Goal: Transaction & Acquisition: Purchase product/service

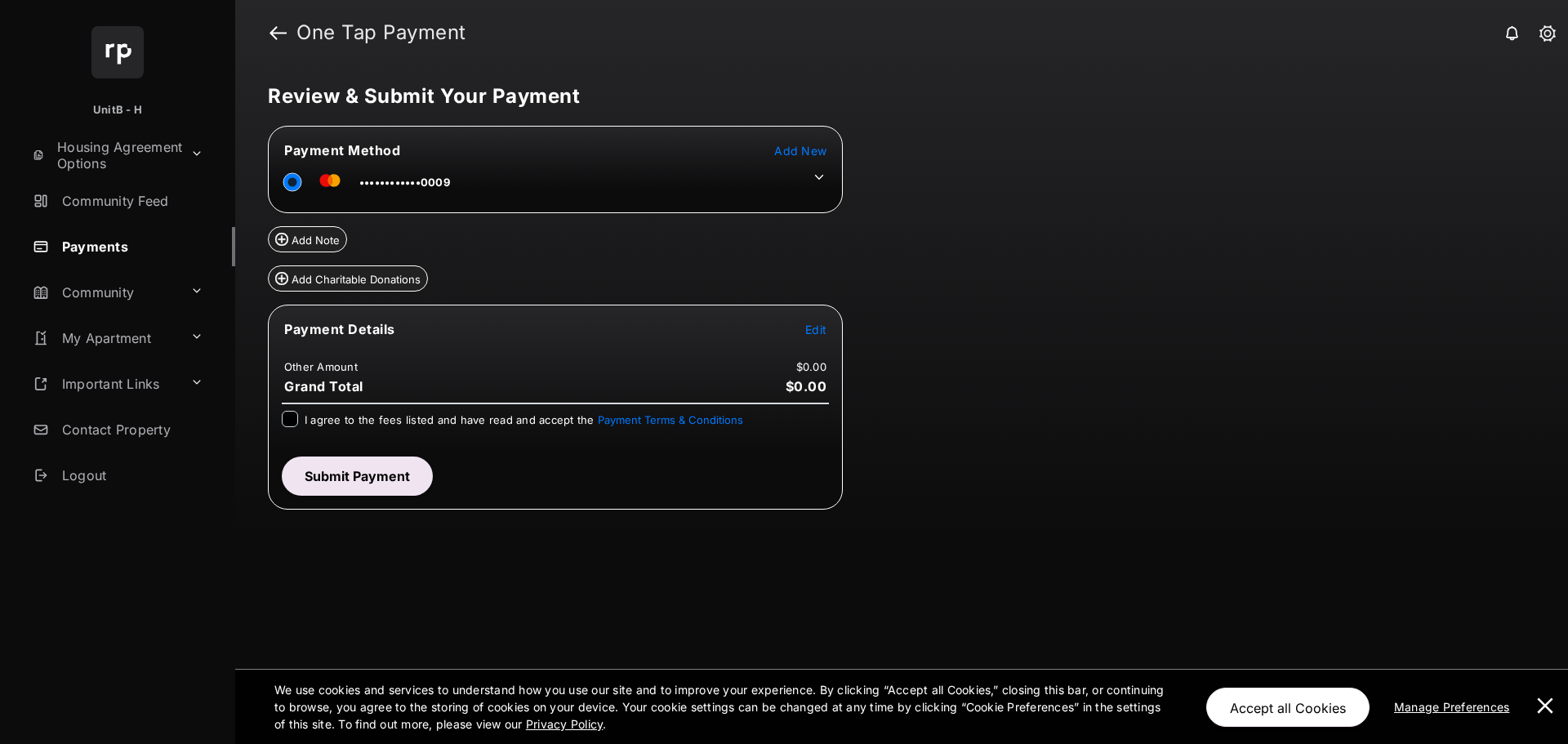
click at [827, 331] on tr "Payment Details Edit" at bounding box center [555, 339] width 570 height 37
click at [809, 329] on span "Edit" at bounding box center [815, 329] width 21 height 14
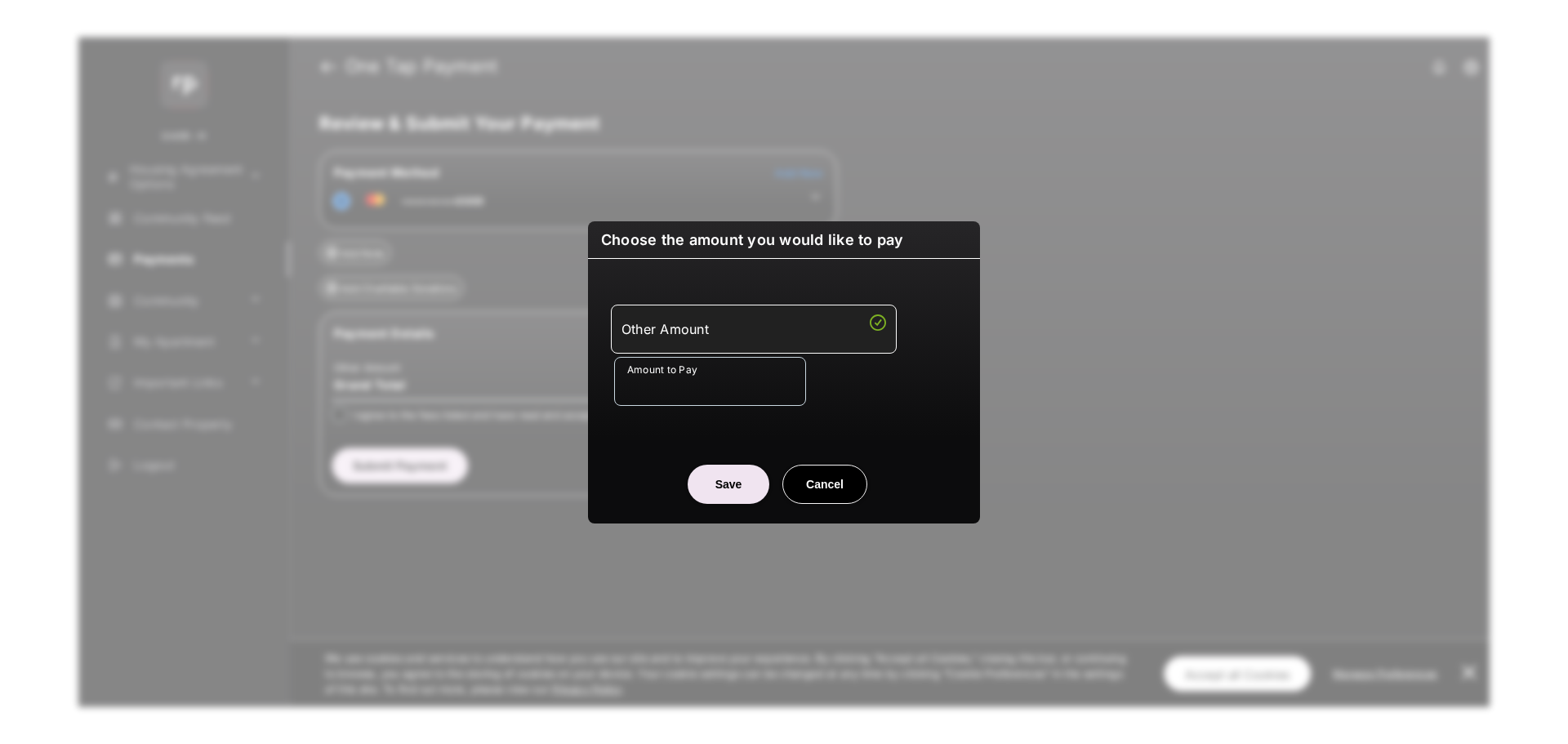
click at [737, 392] on input "Amount to Pay" at bounding box center [710, 381] width 192 height 49
type input "****"
click at [731, 475] on button "Save" at bounding box center [729, 485] width 82 height 39
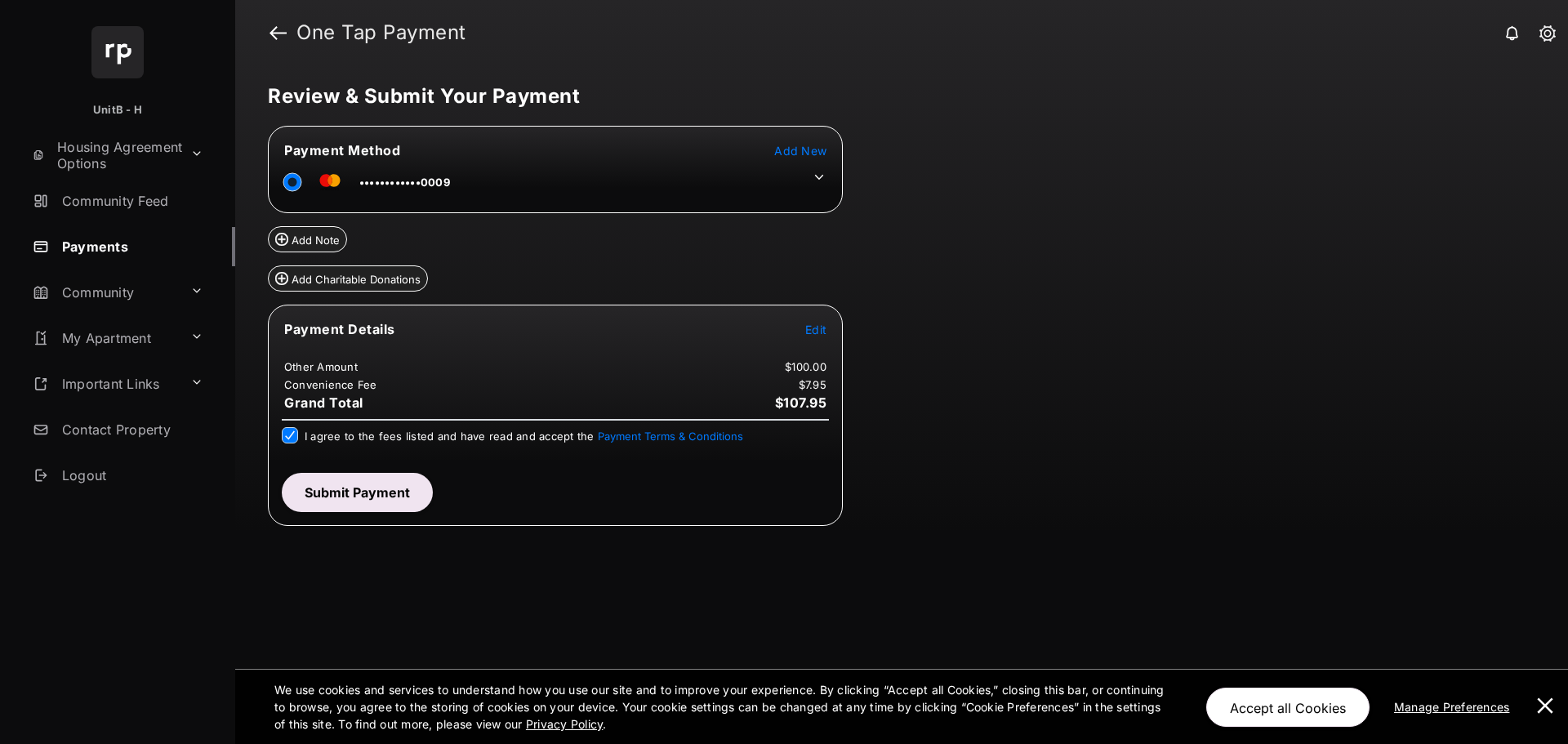
click at [1543, 698] on button at bounding box center [1545, 707] width 32 height 74
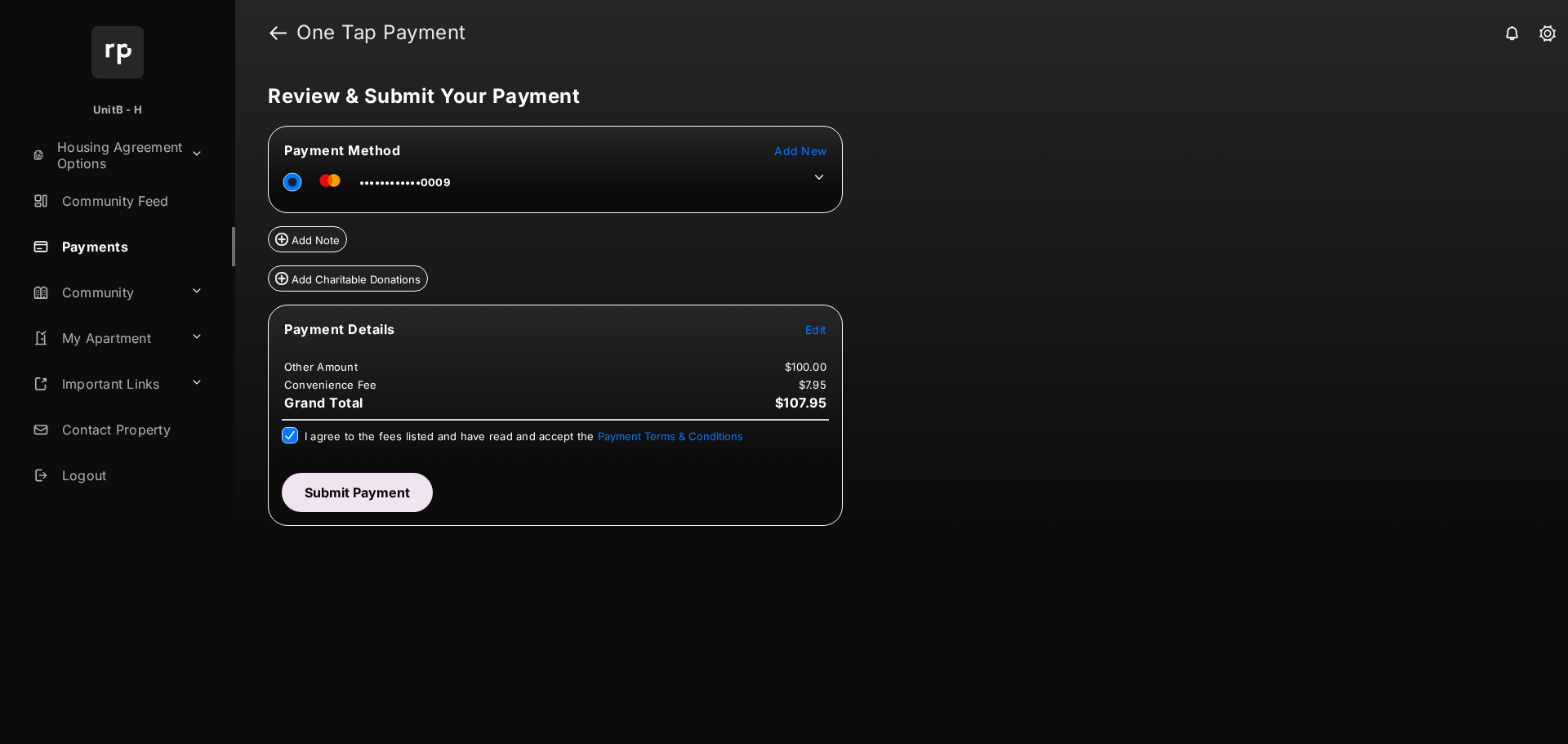
click at [368, 495] on button "Submit Payment" at bounding box center [357, 492] width 151 height 39
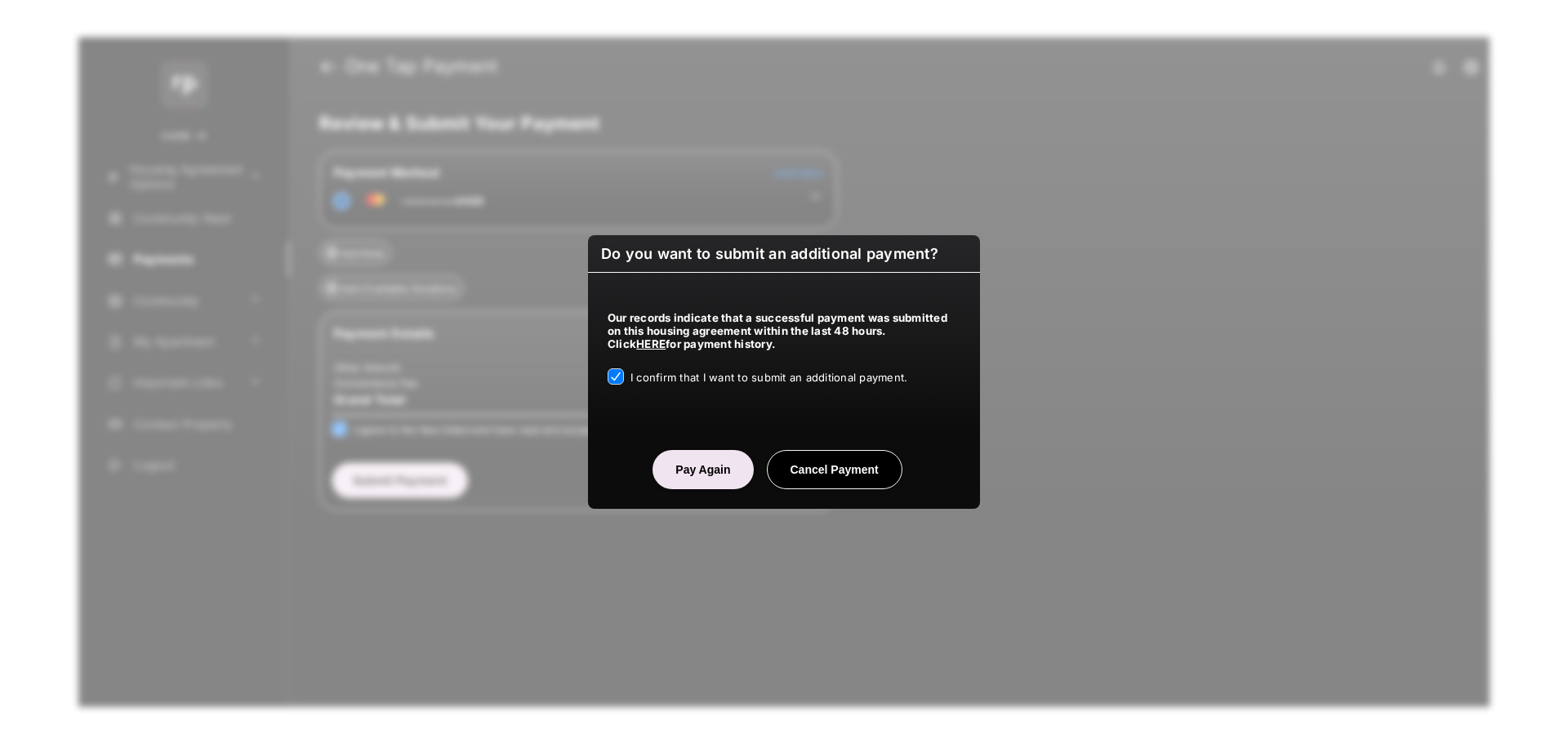
drag, startPoint x: 1449, startPoint y: 265, endPoint x: 880, endPoint y: 307, distance: 570.5
click at [880, 307] on div "Our records indicate that a successful payment was submitted on this housing ag…" at bounding box center [784, 345] width 392 height 144
click at [717, 465] on button "Pay Again" at bounding box center [703, 470] width 100 height 39
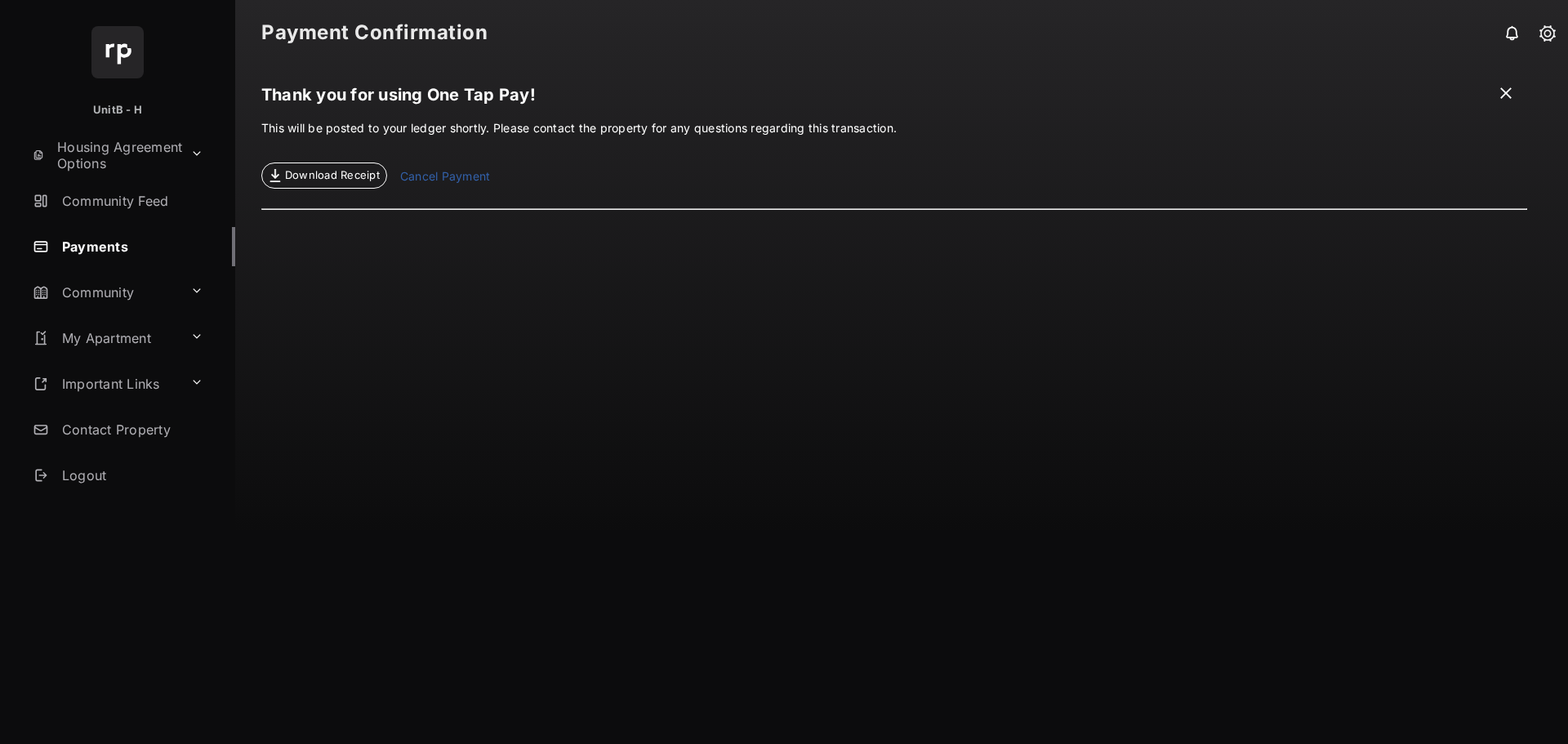
click at [326, 178] on span "Download Receipt" at bounding box center [332, 176] width 95 height 17
click at [460, 168] on link "Cancel Payment" at bounding box center [445, 177] width 90 height 21
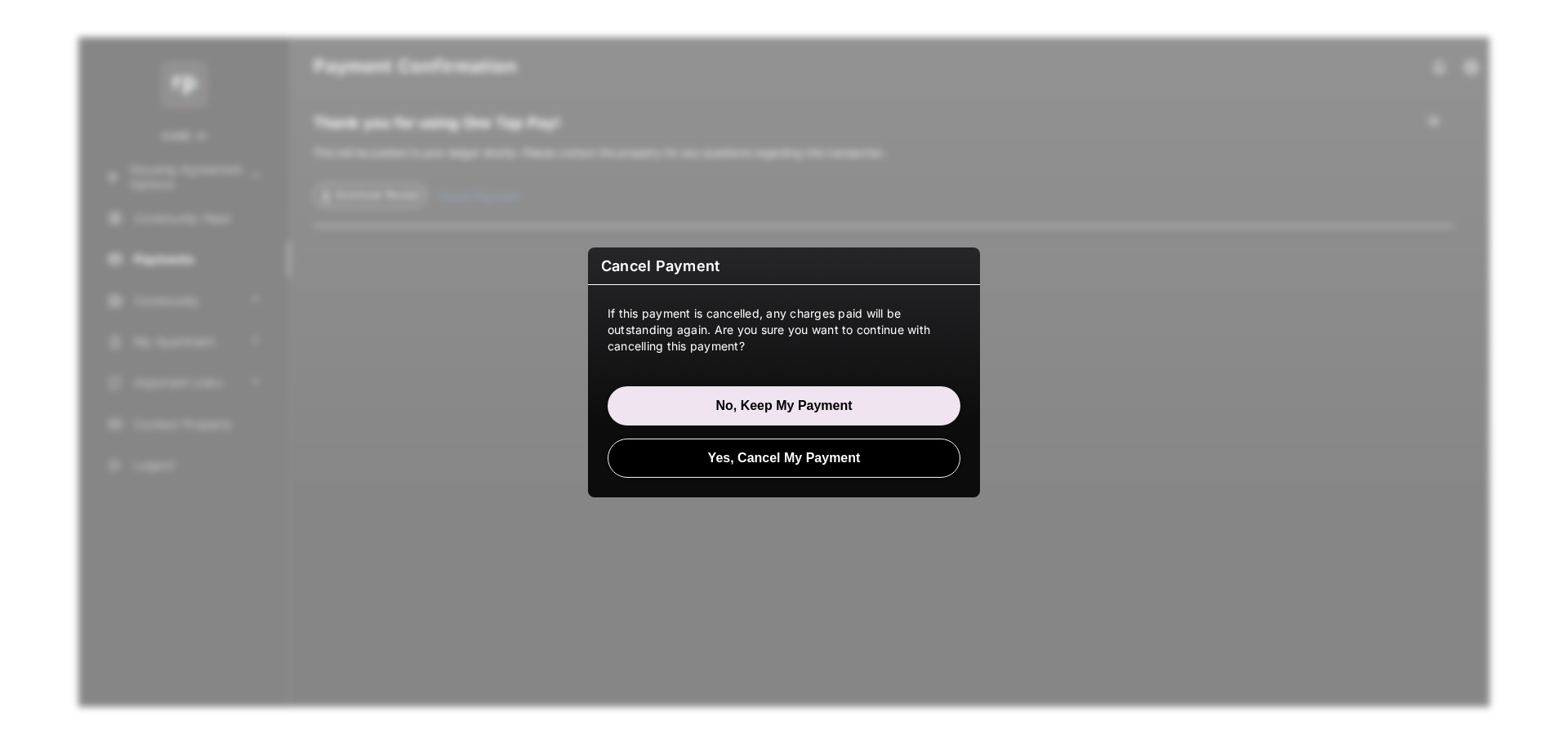
click at [776, 464] on button "Yes, Cancel My Payment" at bounding box center [784, 458] width 353 height 39
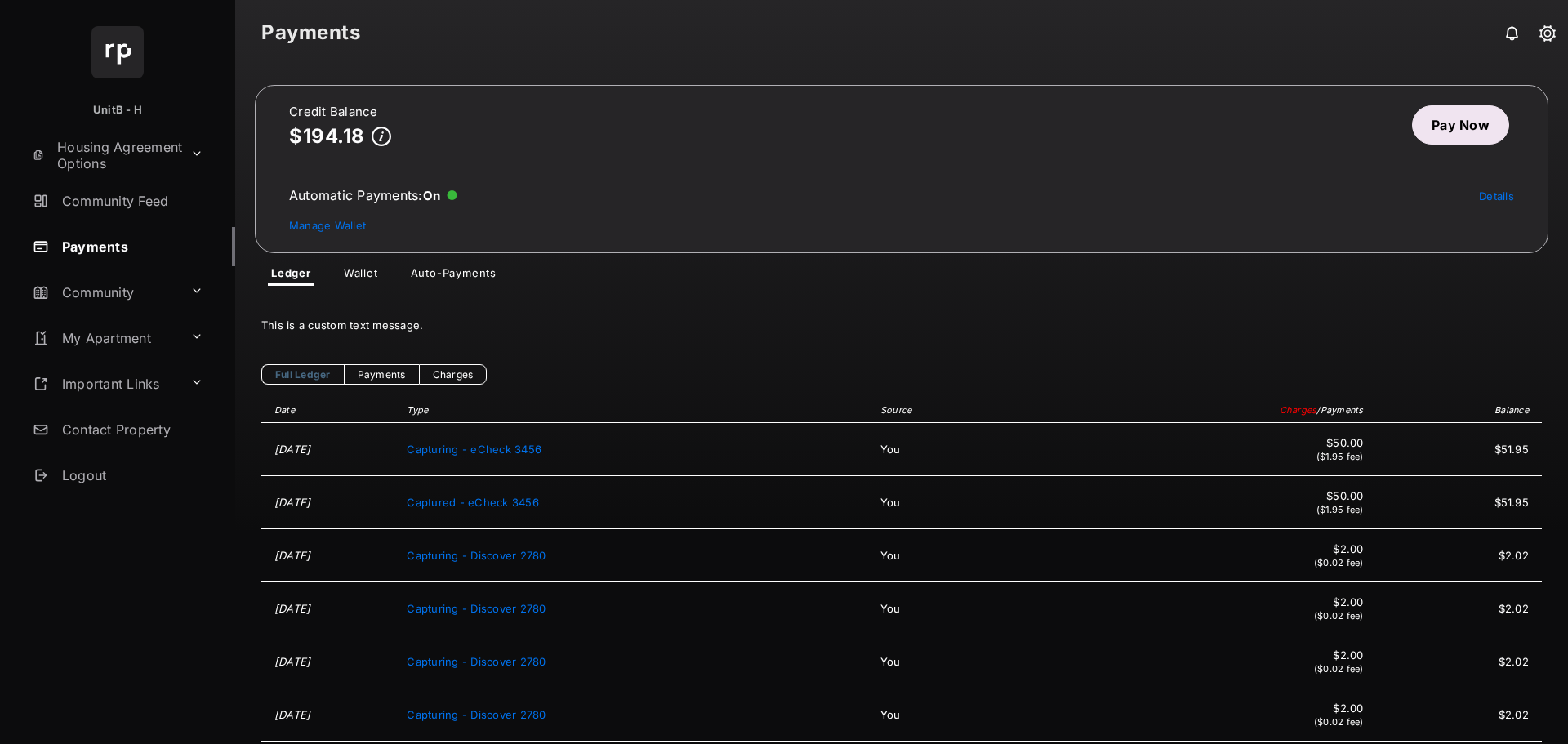
click at [1436, 136] on link "Pay Now" at bounding box center [1460, 124] width 97 height 39
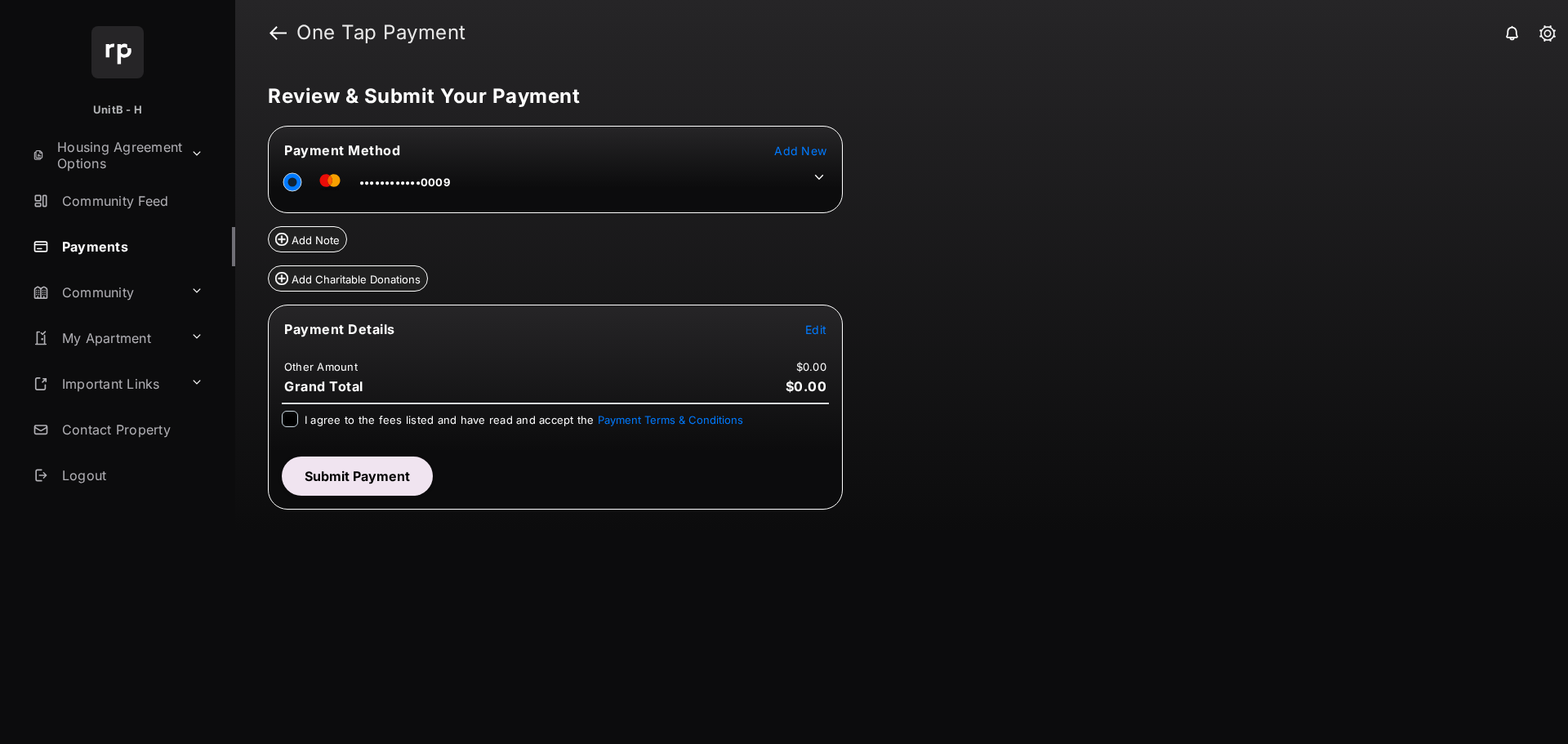
click at [810, 148] on span "Add New" at bounding box center [800, 150] width 52 height 14
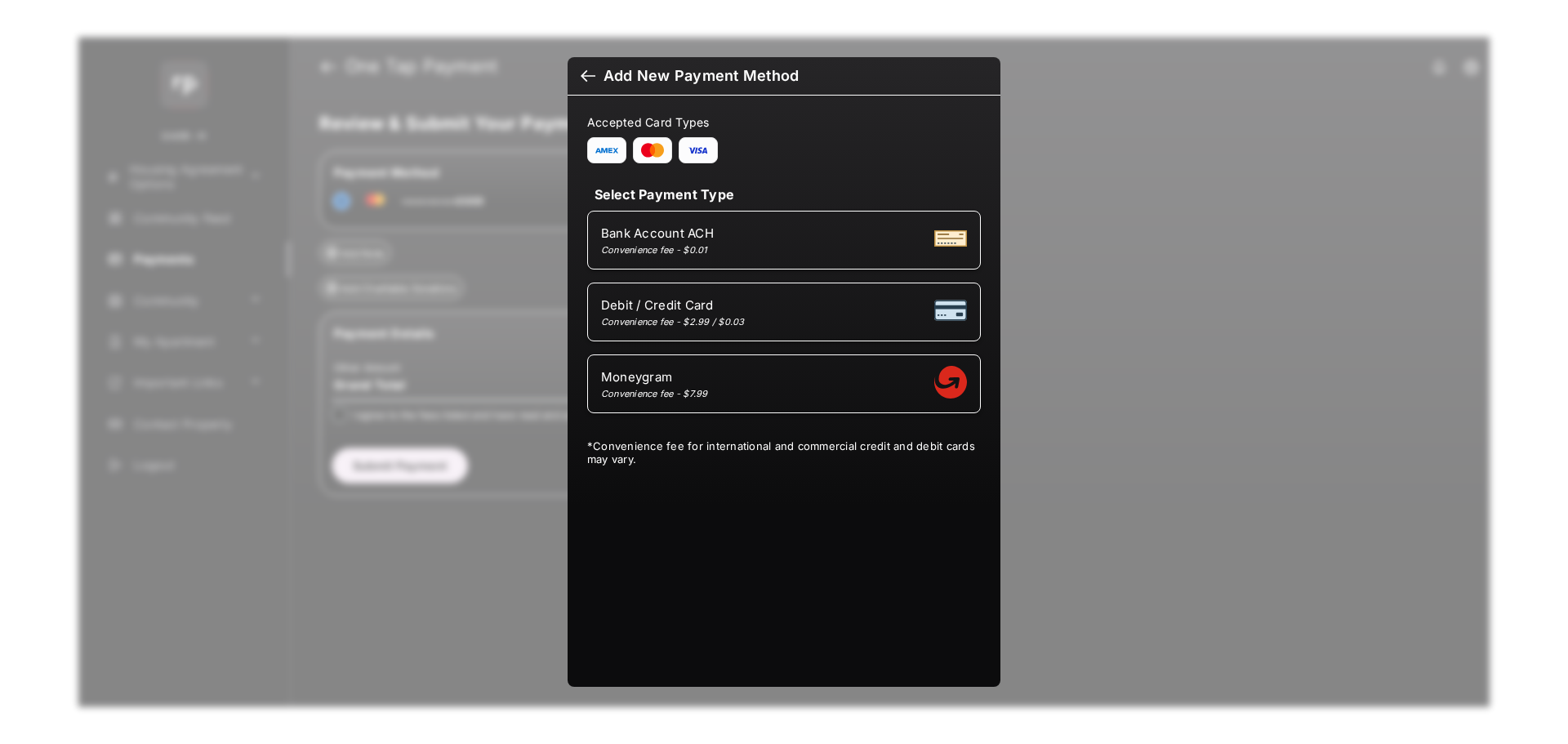
click at [832, 383] on div "Moneygram Convenience fee - $7.99" at bounding box center [784, 384] width 366 height 31
